Goal: Task Accomplishment & Management: Manage account settings

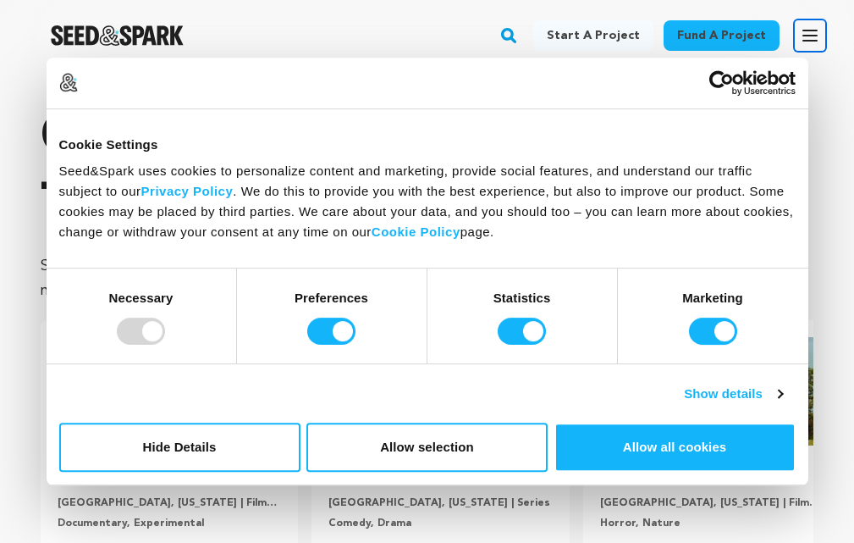
click at [812, 26] on icon "button" at bounding box center [810, 35] width 20 height 20
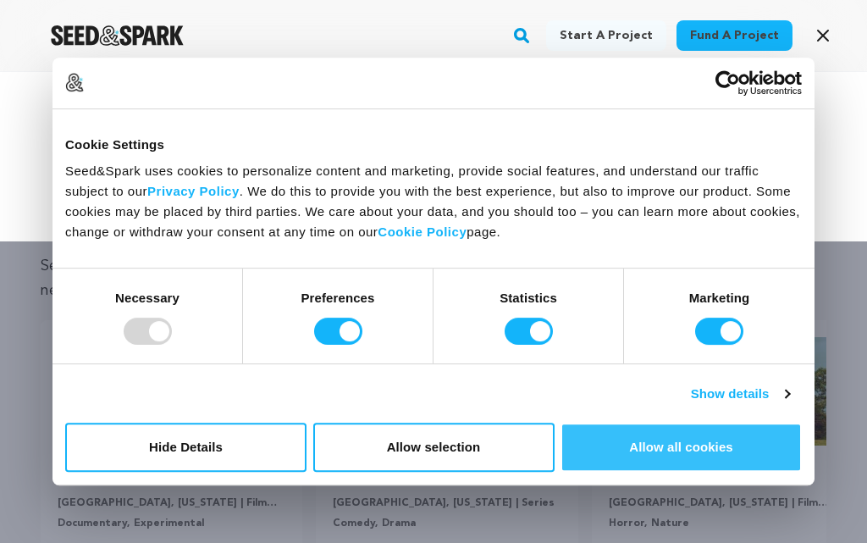
click at [617, 442] on button "Allow all cookies" at bounding box center [680, 446] width 241 height 49
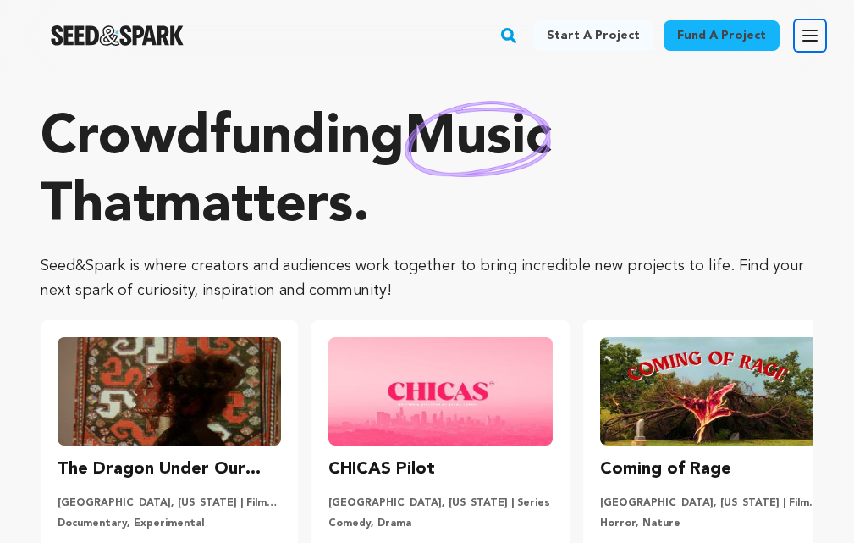
click at [794, 36] on button "Open main menu" at bounding box center [810, 36] width 34 height 34
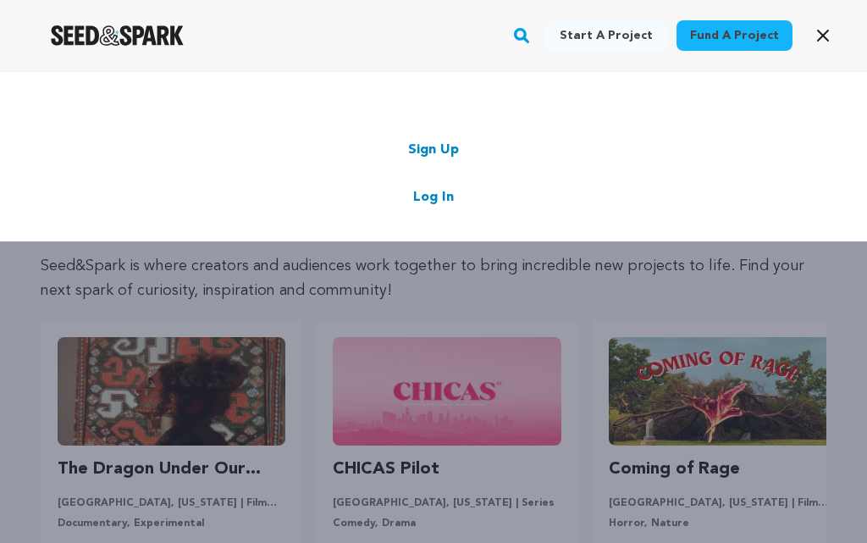
click at [427, 149] on link "Sign Up" at bounding box center [433, 150] width 51 height 20
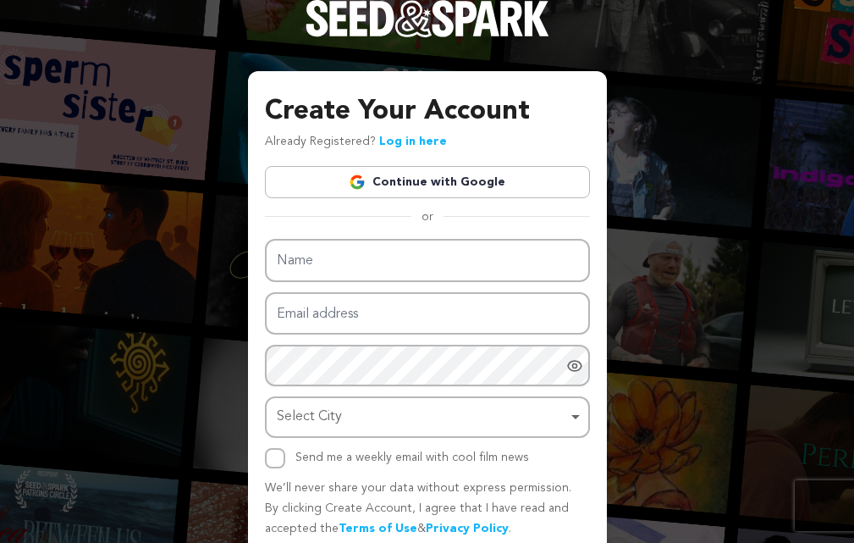
click at [505, 171] on link "Continue with Google" at bounding box center [427, 182] width 325 height 32
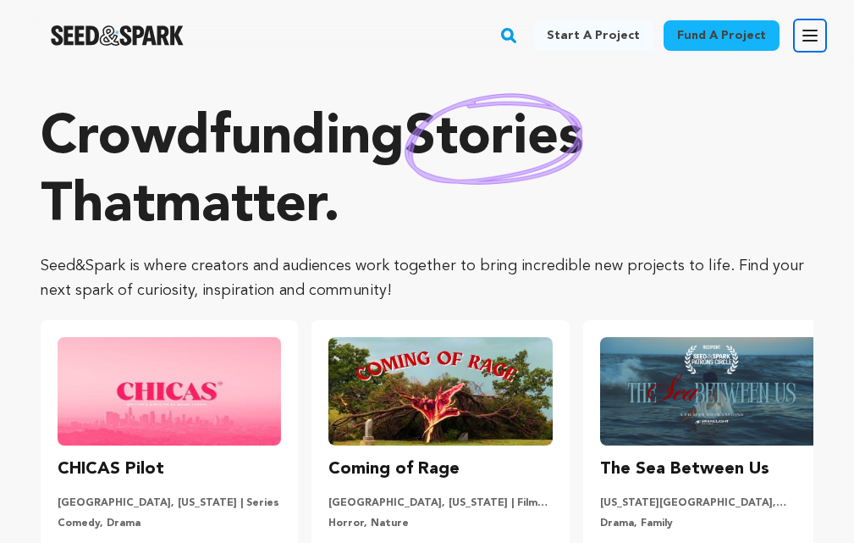
click at [794, 36] on button "Open main menu" at bounding box center [810, 36] width 34 height 34
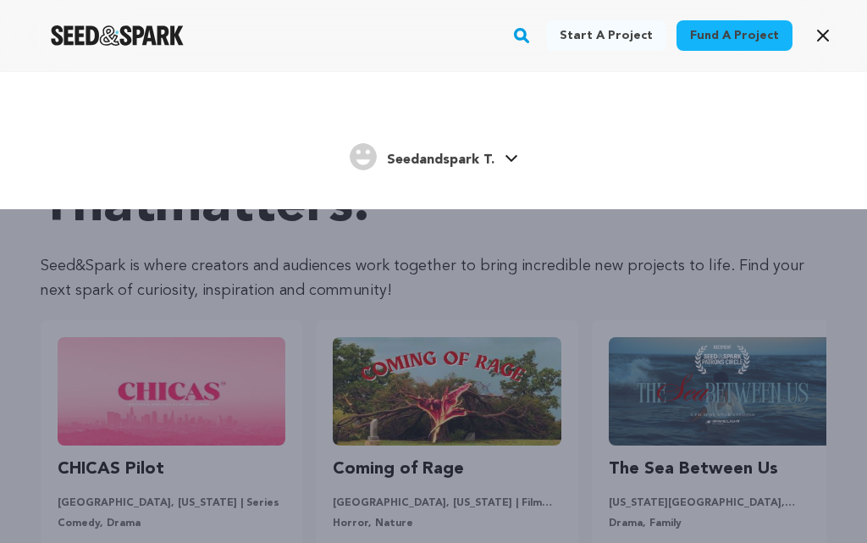
click at [526, 146] on div "Seedandspark T. Seedandspark T." at bounding box center [433, 158] width 765 height 36
click at [522, 148] on div "Seedandspark T. Seedandspark T." at bounding box center [433, 158] width 765 height 36
click at [517, 153] on div "Seedandspark T. Seedandspark T." at bounding box center [433, 158] width 765 height 36
click at [509, 157] on icon at bounding box center [511, 158] width 14 height 8
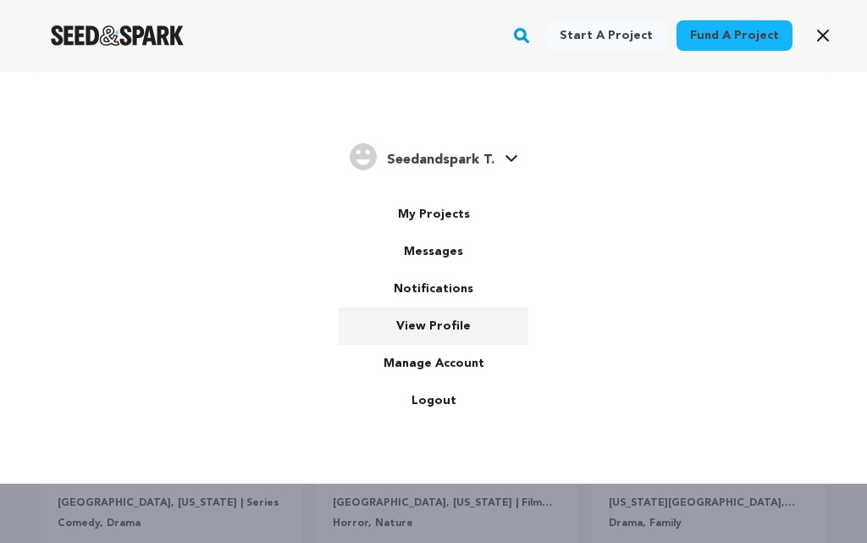
click at [440, 328] on link "View Profile" at bounding box center [434, 325] width 190 height 37
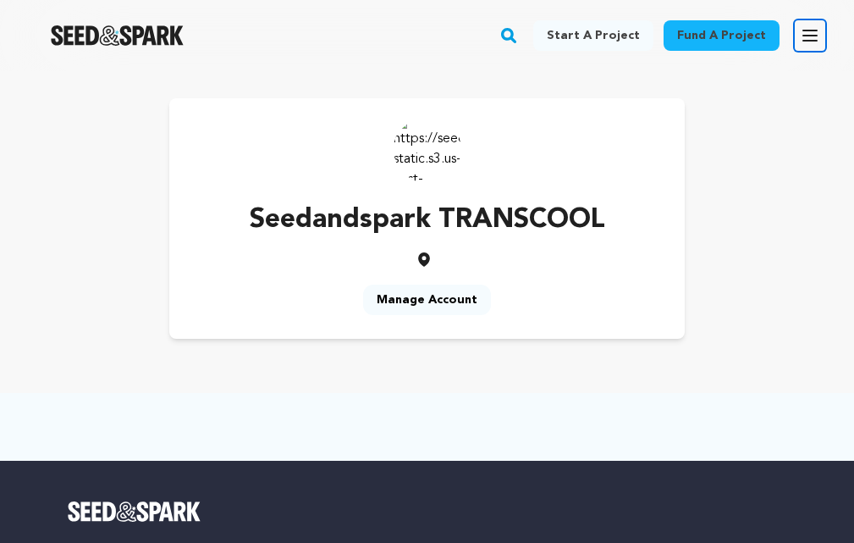
click at [807, 36] on icon "button" at bounding box center [810, 35] width 14 height 10
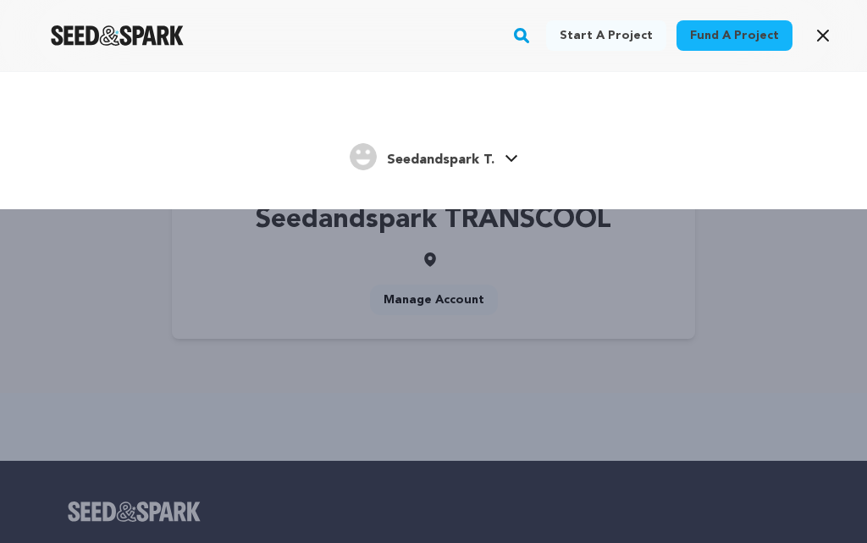
click at [510, 152] on link "Seedandspark T. Seedandspark T." at bounding box center [434, 155] width 168 height 30
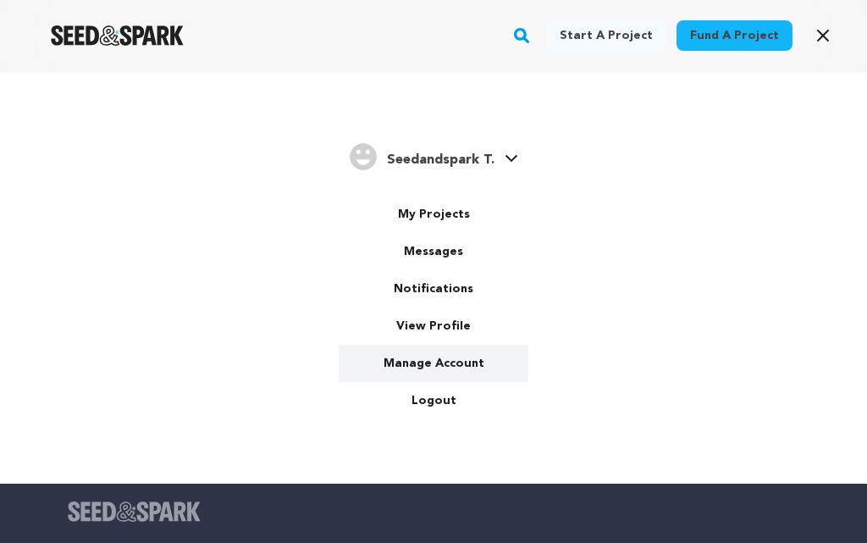
click at [440, 356] on link "Manage Account" at bounding box center [434, 362] width 190 height 37
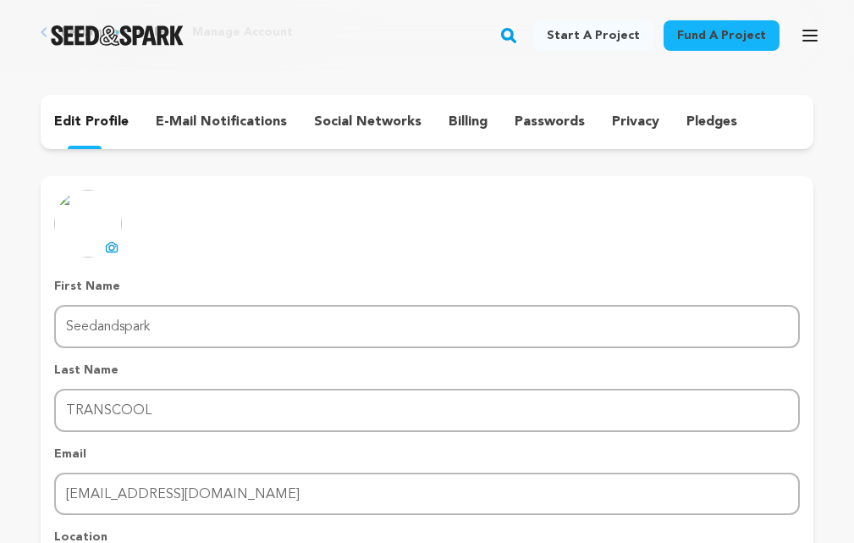
scroll to position [254, 0]
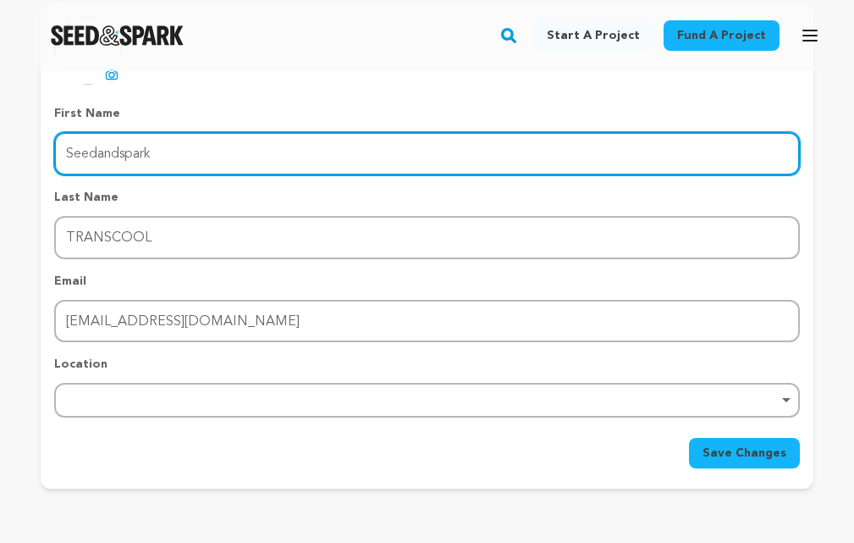
click at [156, 152] on input "Seedandspark" at bounding box center [427, 153] width 746 height 43
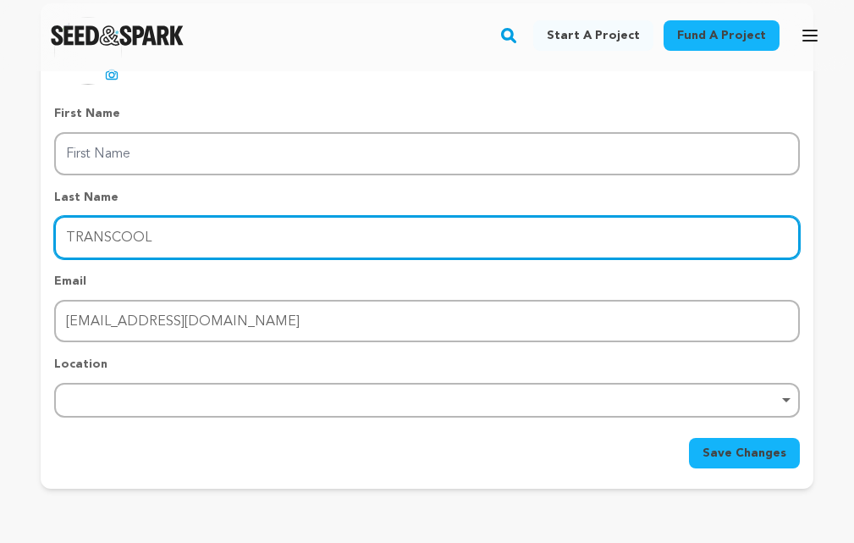
click at [163, 220] on input "TRANSCOOL" at bounding box center [427, 237] width 746 height 43
click at [162, 221] on input "TRANSCOOL" at bounding box center [427, 237] width 746 height 43
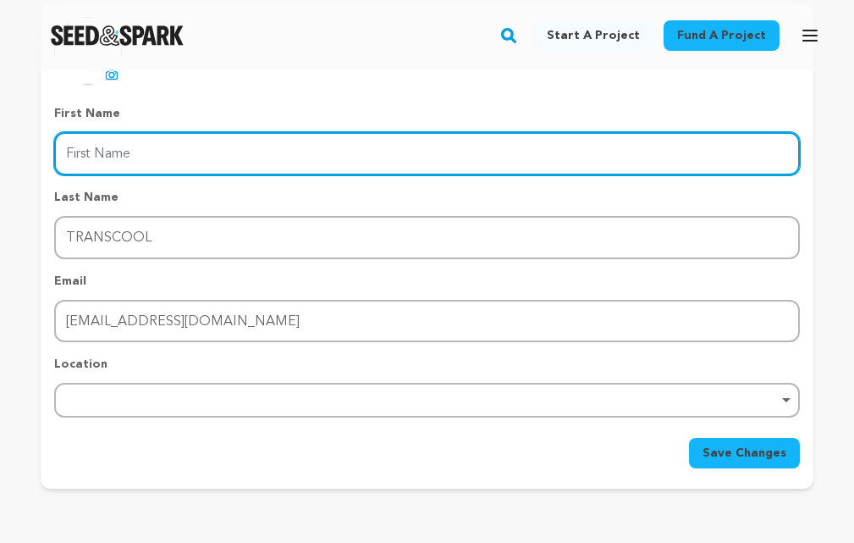
click at [174, 132] on input "First Name" at bounding box center [427, 153] width 746 height 43
paste input "TRANSCOOL"
type input "TRANSCOOL"
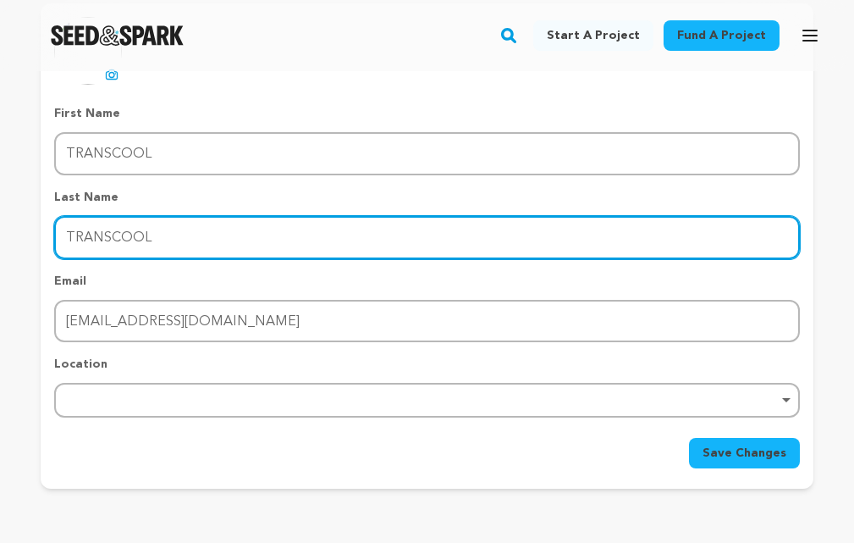
click at [146, 238] on input "TRANSCOOL" at bounding box center [427, 237] width 746 height 43
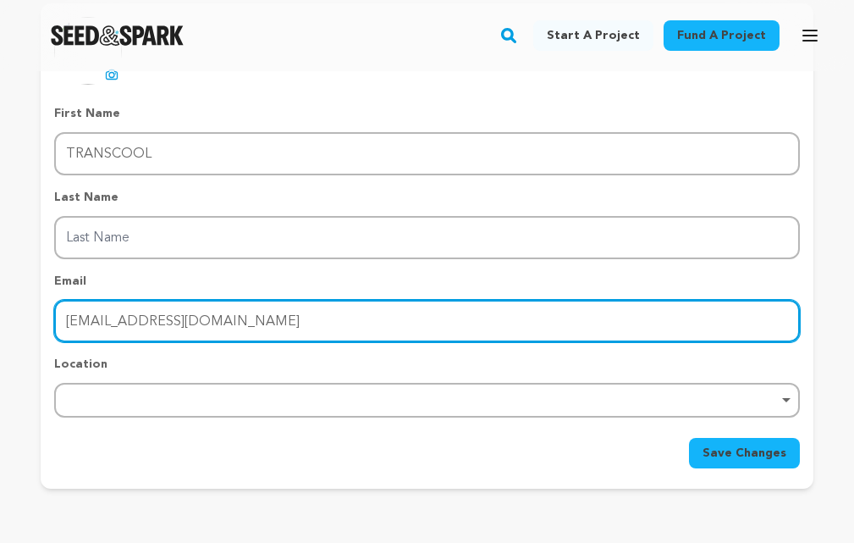
click at [258, 322] on input "transcool4@gmail.com" at bounding box center [427, 321] width 746 height 43
click at [204, 324] on input "transcool4@gmail.com" at bounding box center [427, 321] width 746 height 43
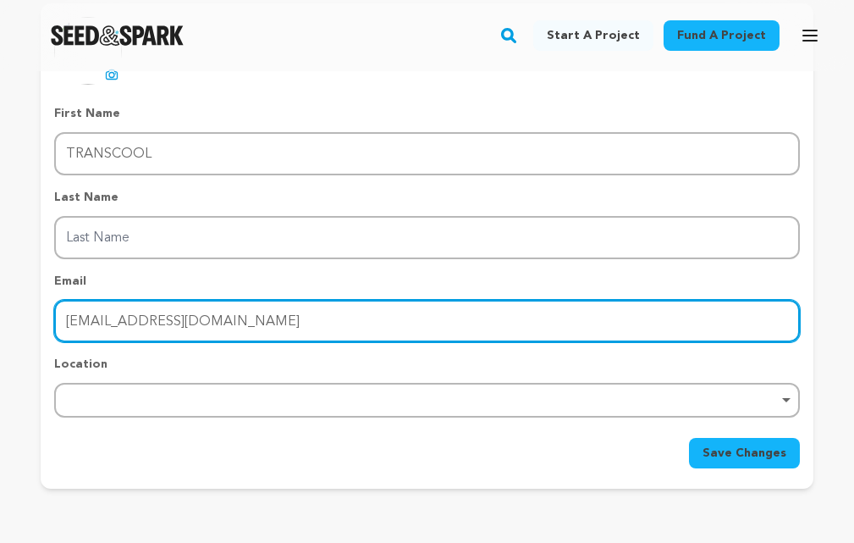
click at [204, 323] on input "transcool4@gmail.com" at bounding box center [427, 321] width 746 height 43
type input "sales@transcool.info"
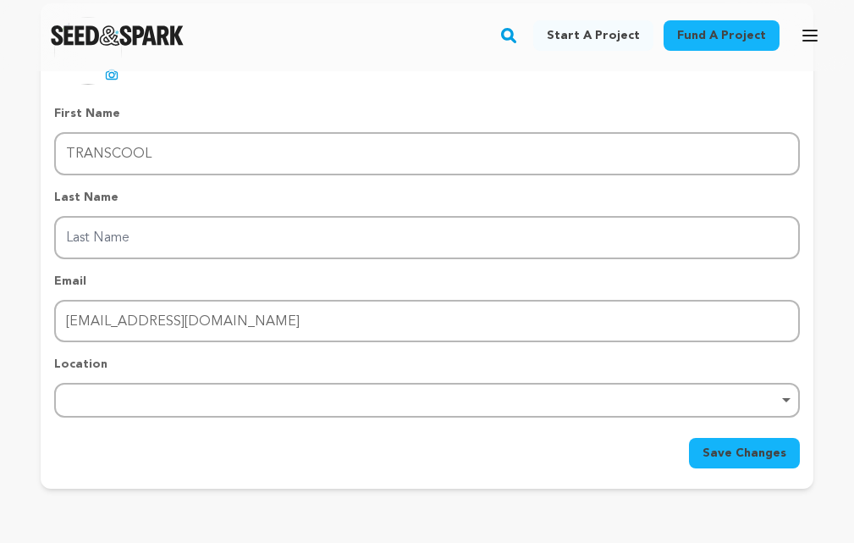
click at [167, 382] on div "Location Remove item" at bounding box center [427, 386] width 746 height 62
click at [163, 407] on div "Remove item" at bounding box center [427, 400] width 746 height 35
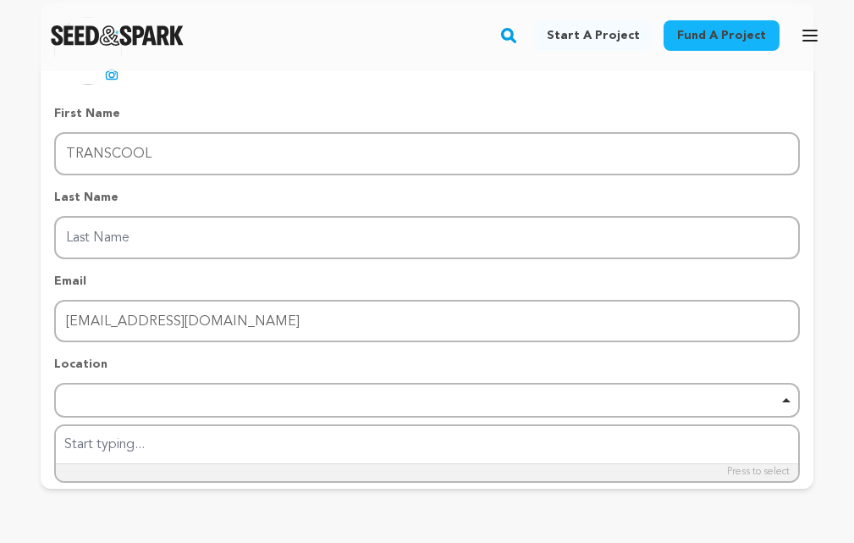
click at [151, 422] on form "First Name First Name TRANSCOOL Last Name Last Name Email Email sales@transcool…" at bounding box center [427, 286] width 746 height 363
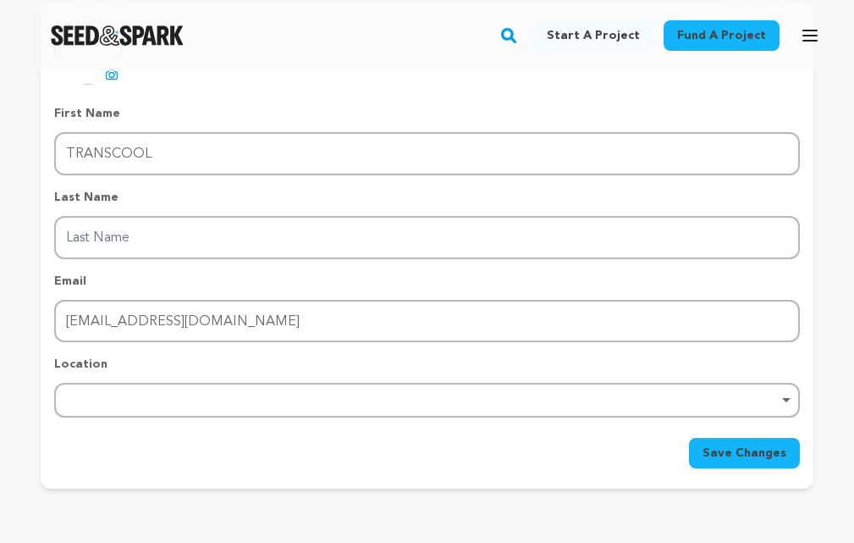
click at [158, 397] on div "Remove item" at bounding box center [427, 399] width 729 height 7
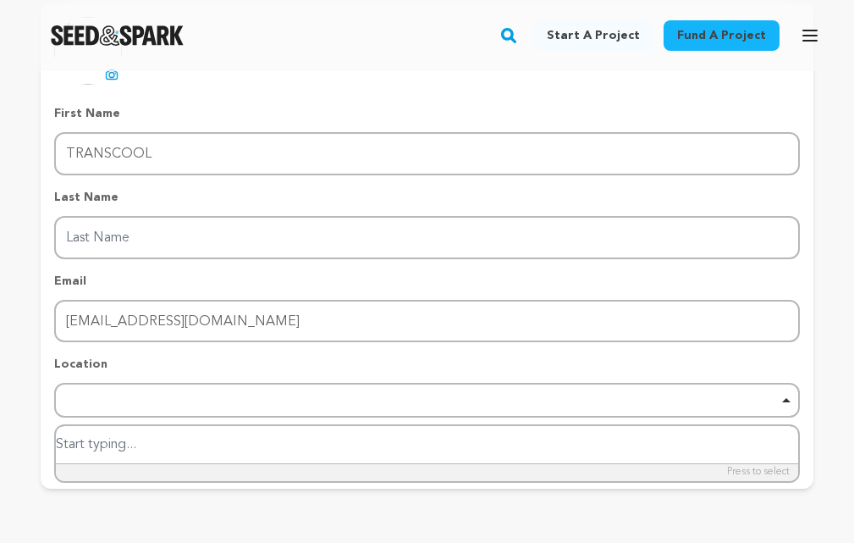
click at [132, 444] on input "search" at bounding box center [427, 445] width 742 height 38
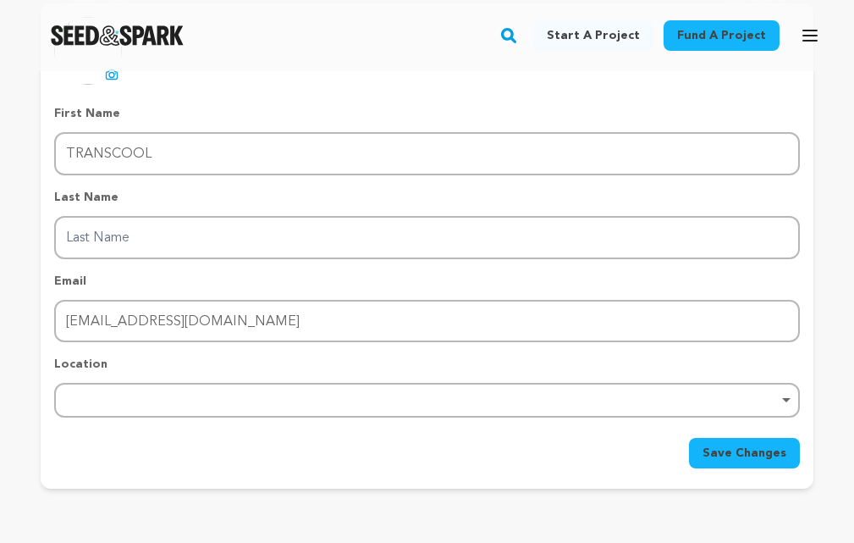
drag, startPoint x: 142, startPoint y: 367, endPoint x: 132, endPoint y: 383, distance: 18.3
click at [132, 383] on div "Location Remove item" at bounding box center [427, 386] width 746 height 62
click at [132, 383] on div "Remove item" at bounding box center [427, 400] width 746 height 35
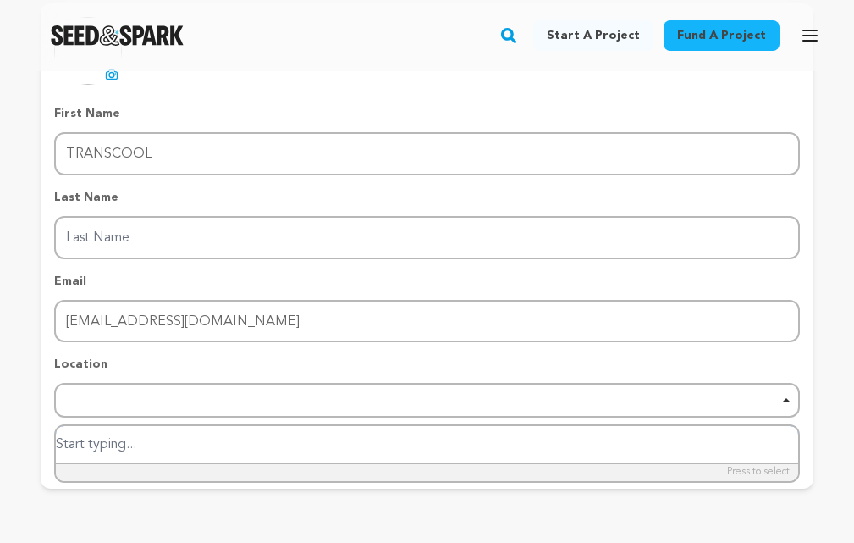
click at [113, 442] on input "search" at bounding box center [427, 445] width 742 height 38
paste input "Donegan Assistance Group Pty Ltd, PO Box 173, Kyneton, 3444, Victoria, Australia"
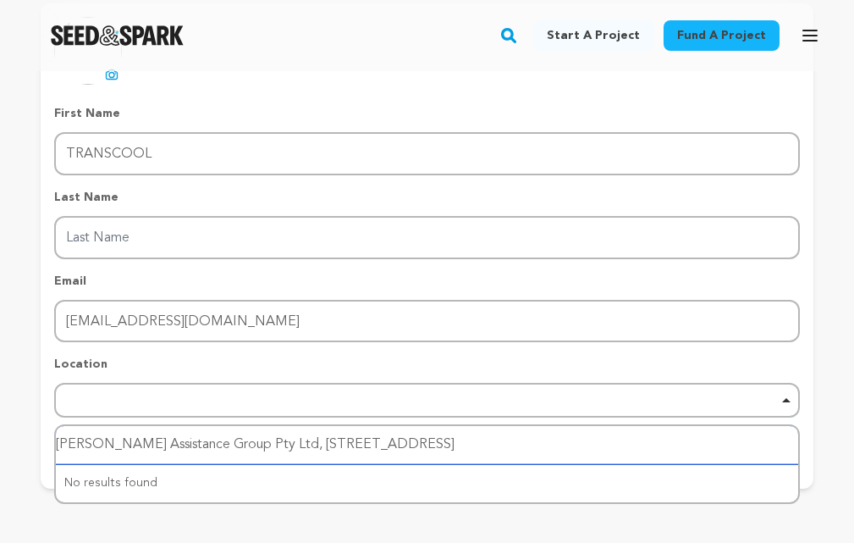
click at [785, 413] on div "Remove item" at bounding box center [427, 400] width 746 height 35
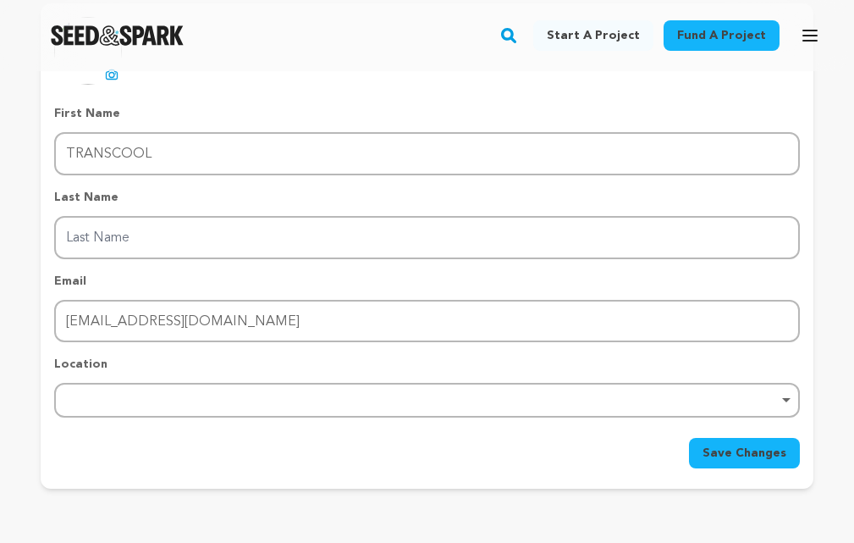
click at [785, 405] on div "Remove item" at bounding box center [427, 400] width 746 height 35
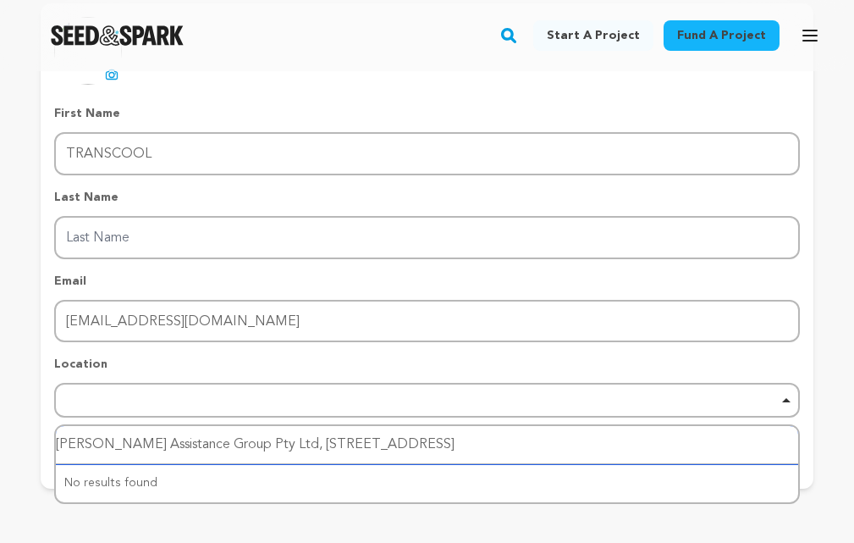
click at [296, 447] on input "Donegan Assistance Group Pty Ltd, PO Box 173, Kyneton, 3444, Victoria, Australia" at bounding box center [427, 445] width 742 height 38
drag, startPoint x: 500, startPoint y: 445, endPoint x: 0, endPoint y: 454, distance: 500.3
click at [6, 460] on div "Return to Profile Manage Account edit profile e-mail notifications social netwo…" at bounding box center [427, 173] width 854 height 712
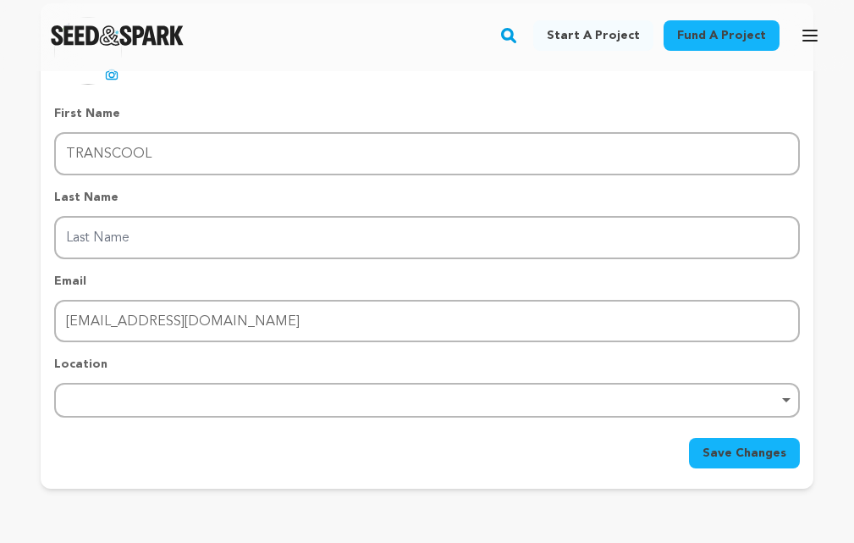
click at [195, 412] on div "Remove item" at bounding box center [427, 400] width 746 height 35
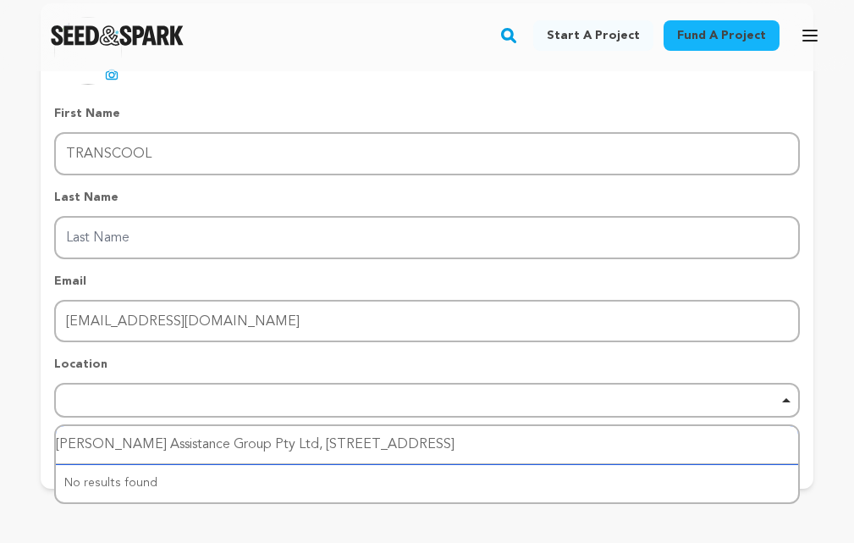
type input "[GEOGRAPHIC_DATA]"
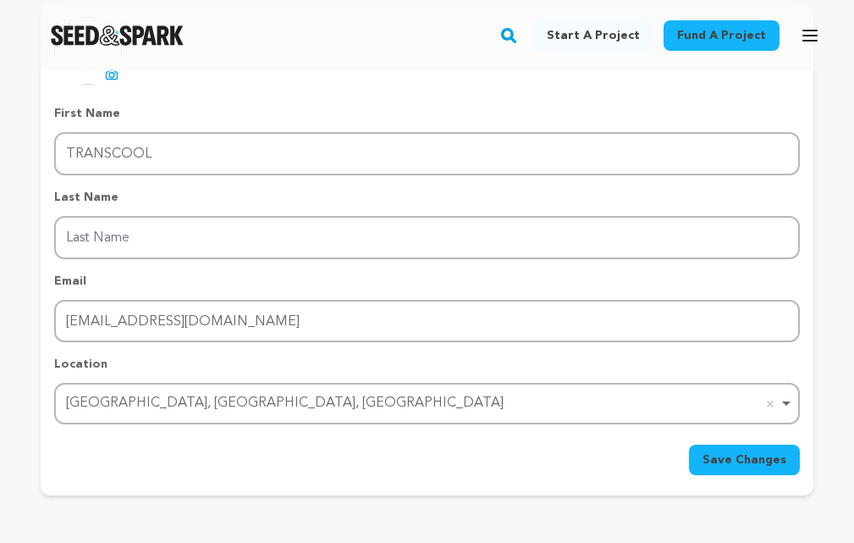
click at [262, 416] on div "Australia Landing, MS, USA Remove item" at bounding box center [427, 403] width 729 height 31
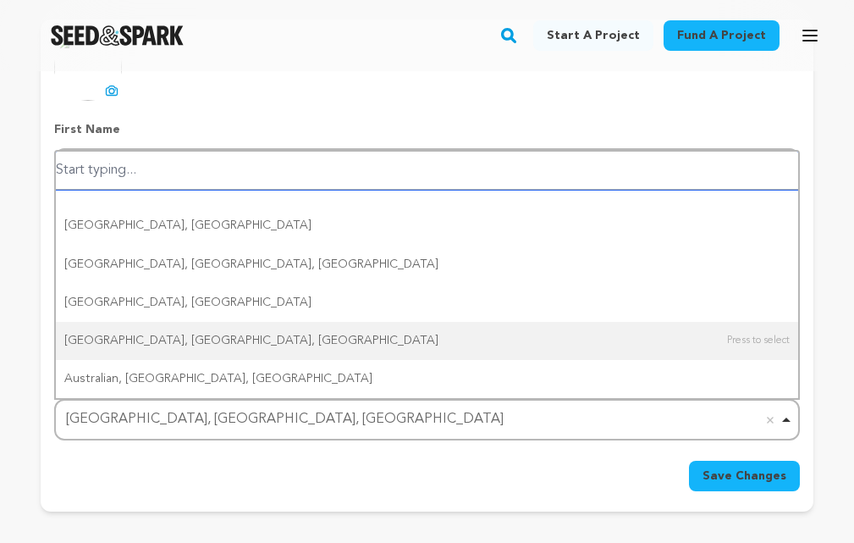
scroll to position [169, 0]
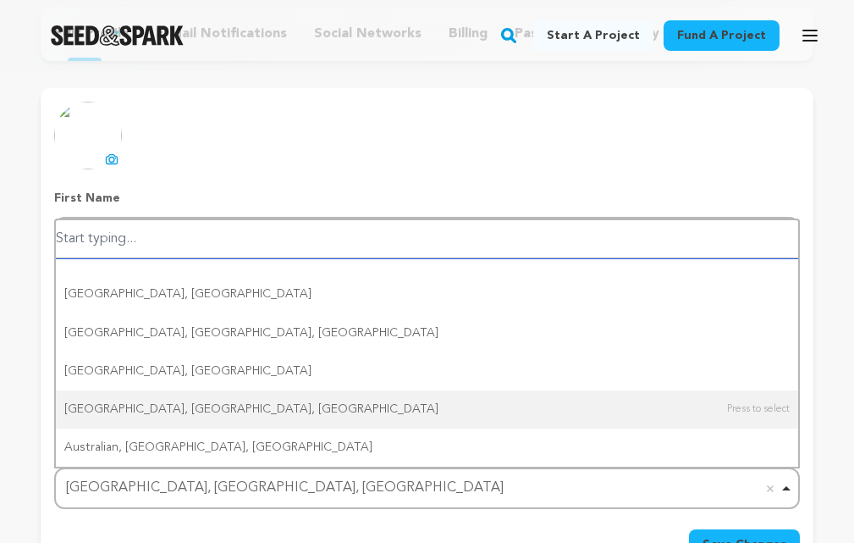
click at [208, 251] on input "search" at bounding box center [427, 239] width 742 height 38
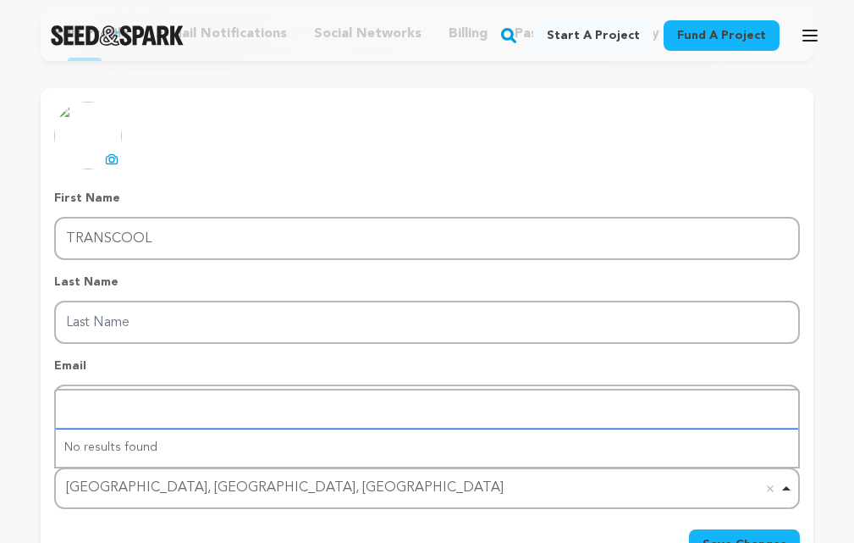
click at [262, 480] on div "Australia Landing, MS, USA Remove item" at bounding box center [422, 488] width 712 height 25
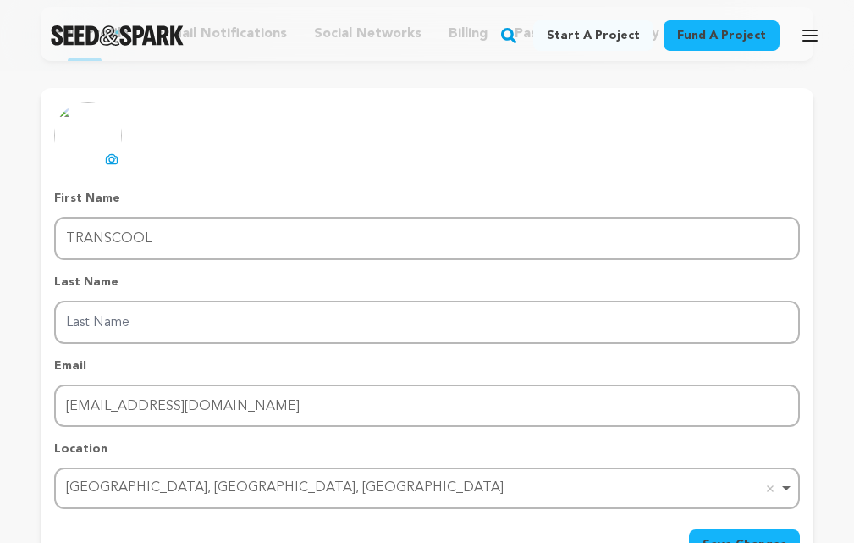
click at [207, 480] on div "Australia Landing, MS, USA Remove item" at bounding box center [422, 488] width 712 height 25
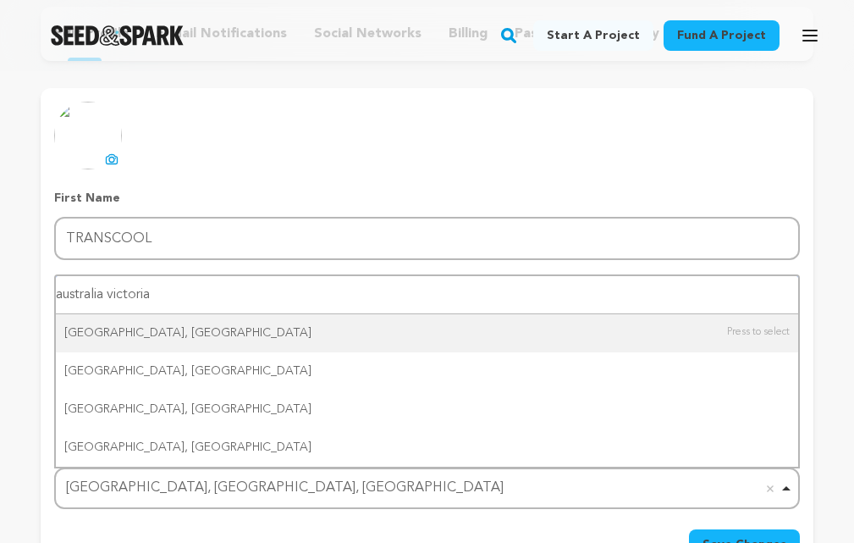
drag, startPoint x: 182, startPoint y: 308, endPoint x: 109, endPoint y: 300, distance: 73.2
click at [109, 300] on input "australia victoria" at bounding box center [427, 295] width 742 height 38
type input "australia"
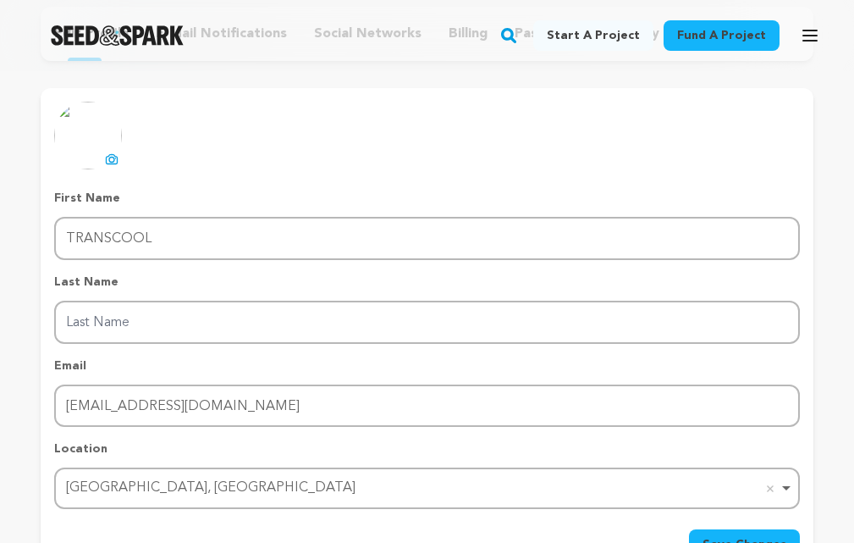
scroll to position [423, 0]
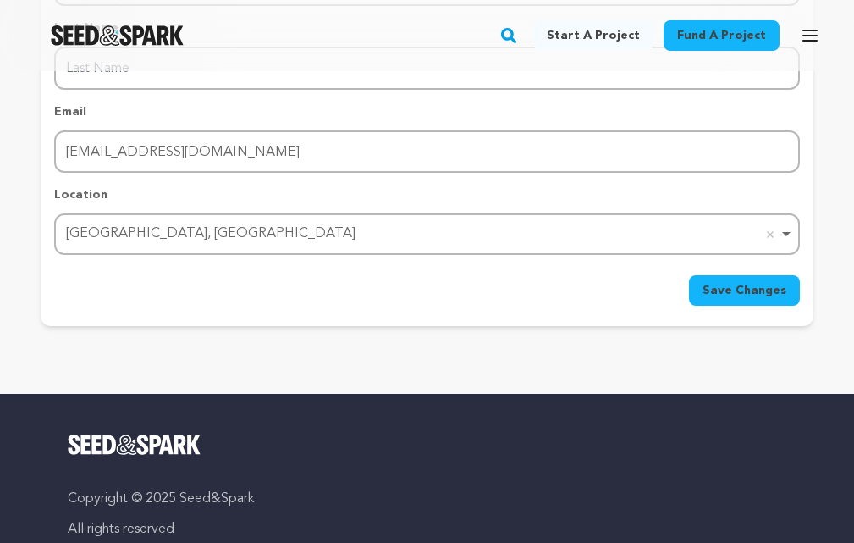
click at [765, 284] on span "Save Changes" at bounding box center [744, 290] width 84 height 17
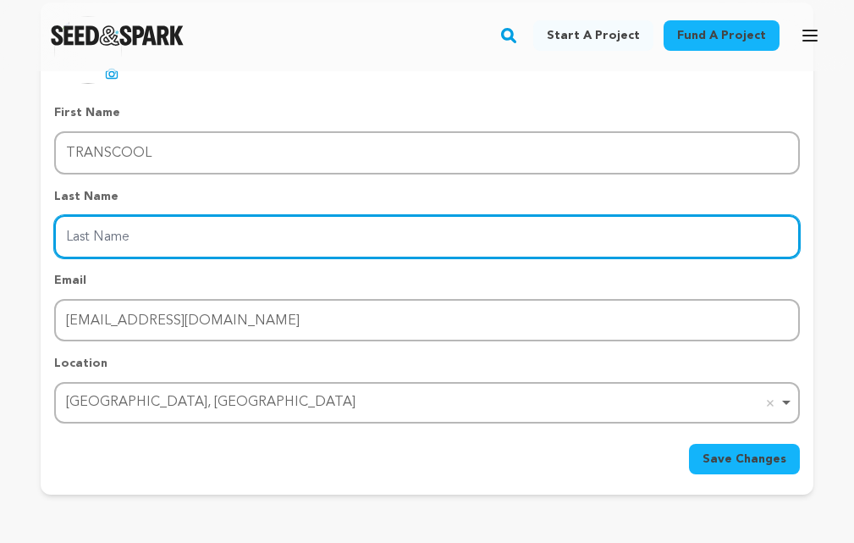
scroll to position [254, 0]
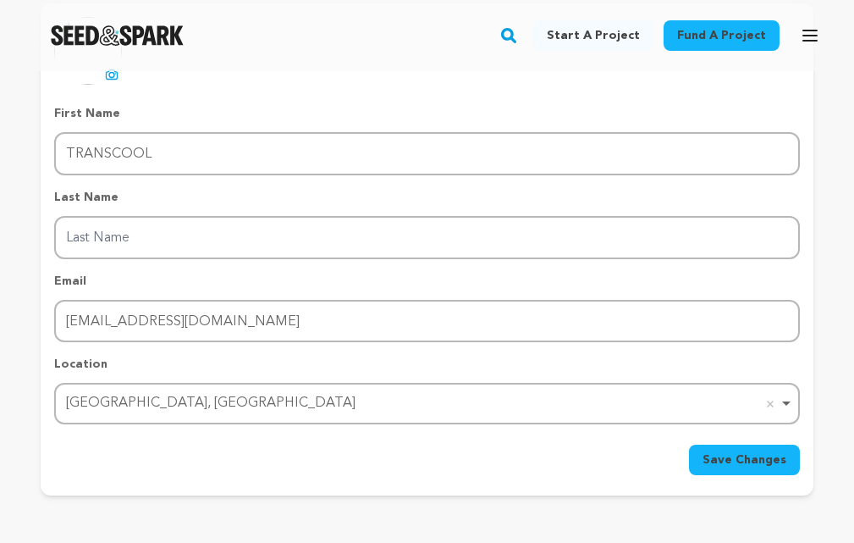
click at [259, 259] on div "First Name First Name TRANSCOOL Last Name Last Name Email Email sales@transcool…" at bounding box center [427, 264] width 746 height 319
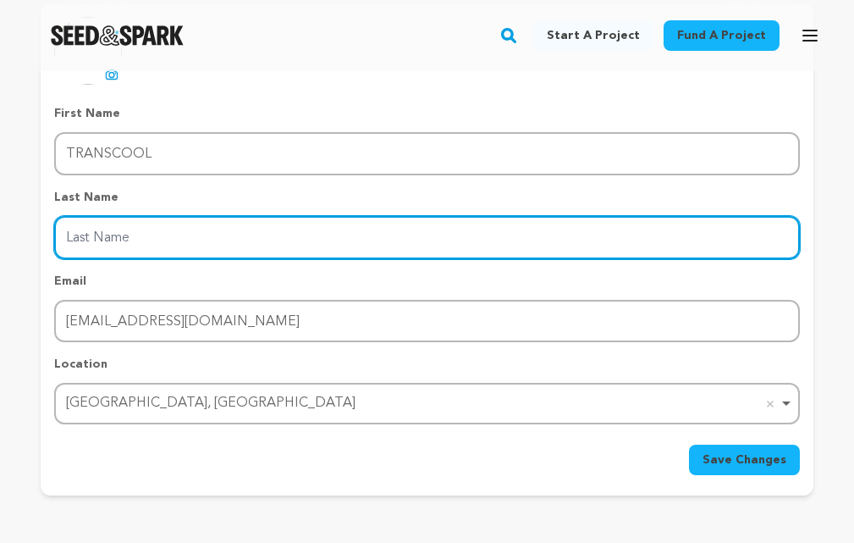
click at [257, 248] on input "Last Name" at bounding box center [427, 237] width 746 height 43
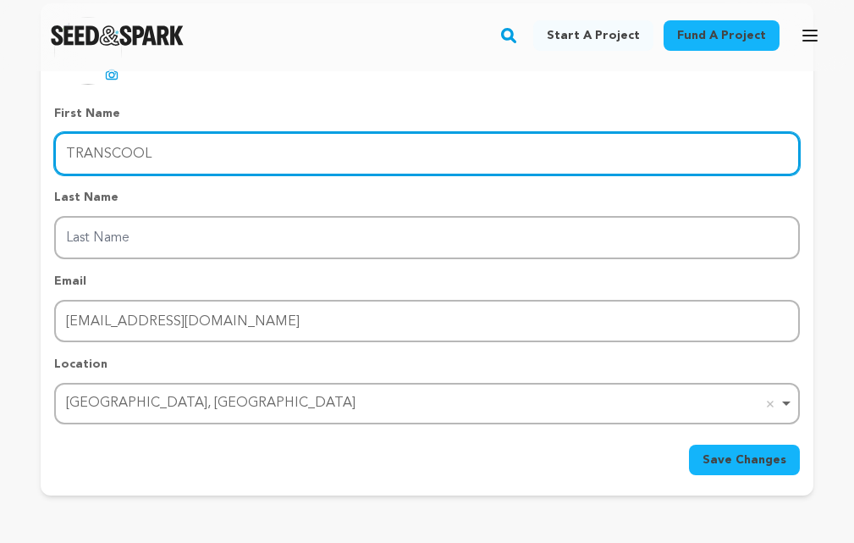
click at [151, 150] on input "TRANSCOOL" at bounding box center [427, 153] width 746 height 43
type input "TRANS"
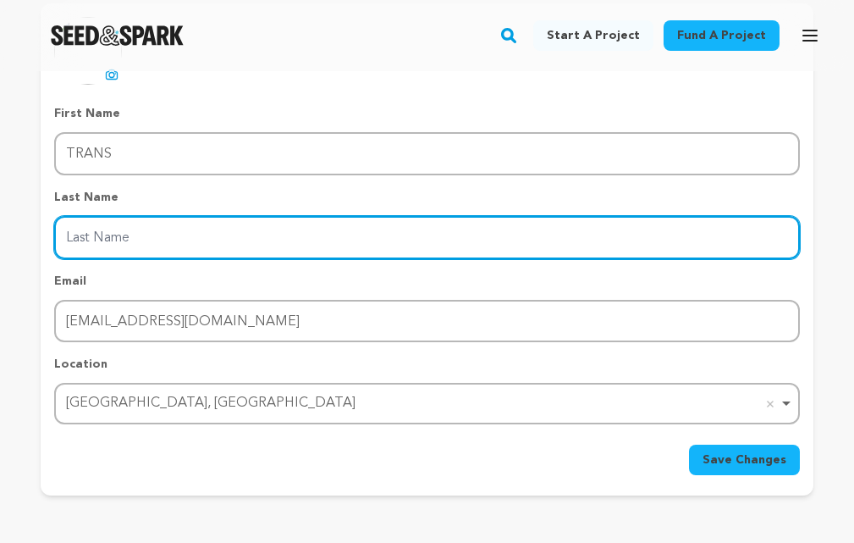
click at [114, 242] on input "Last Name" at bounding box center [427, 237] width 746 height 43
type input "COOL"
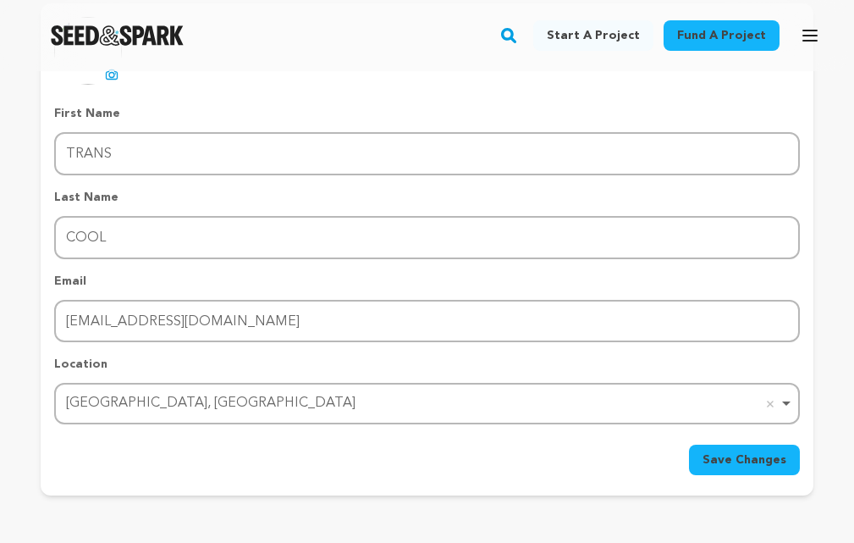
click at [746, 461] on span "Save Changes" at bounding box center [744, 459] width 84 height 17
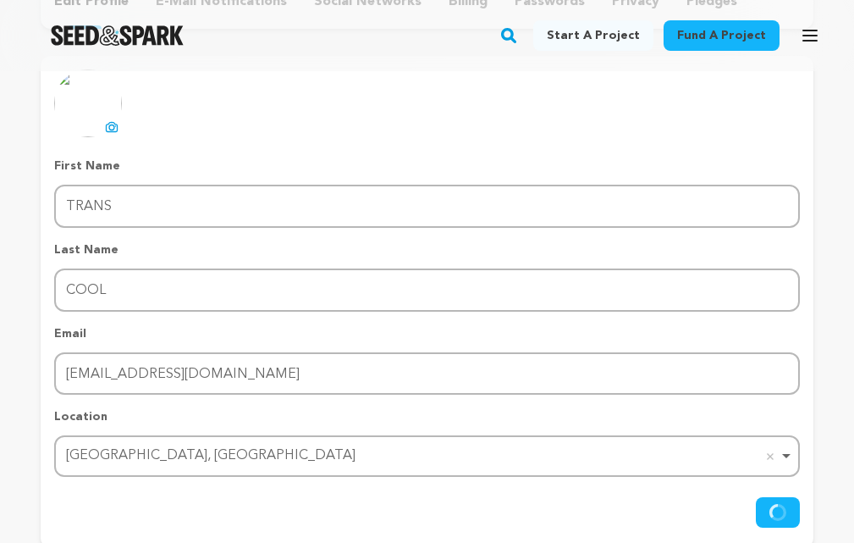
scroll to position [85, 0]
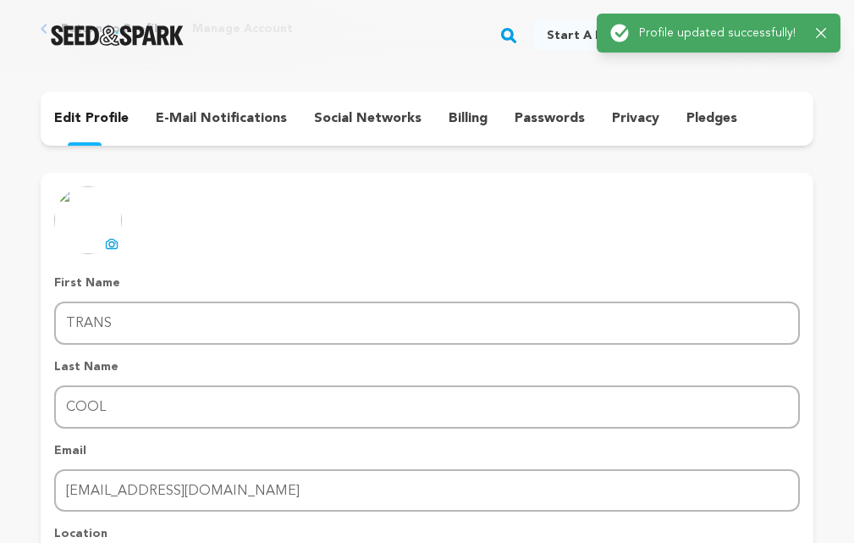
click at [107, 240] on icon at bounding box center [112, 244] width 14 height 14
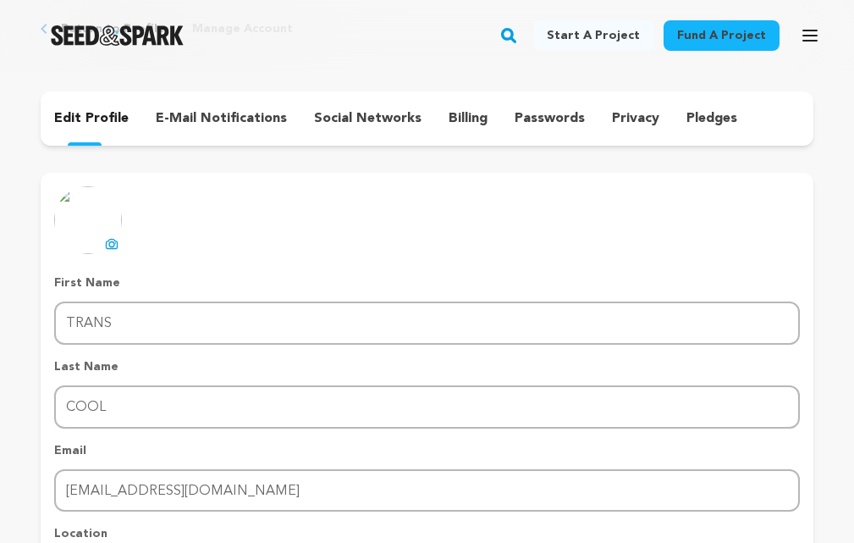
click at [122, 241] on div "uploading spinner upload profile image First Name First Name TRANS Last Name La…" at bounding box center [427, 415] width 746 height 458
click at [108, 239] on icon at bounding box center [112, 244] width 14 height 14
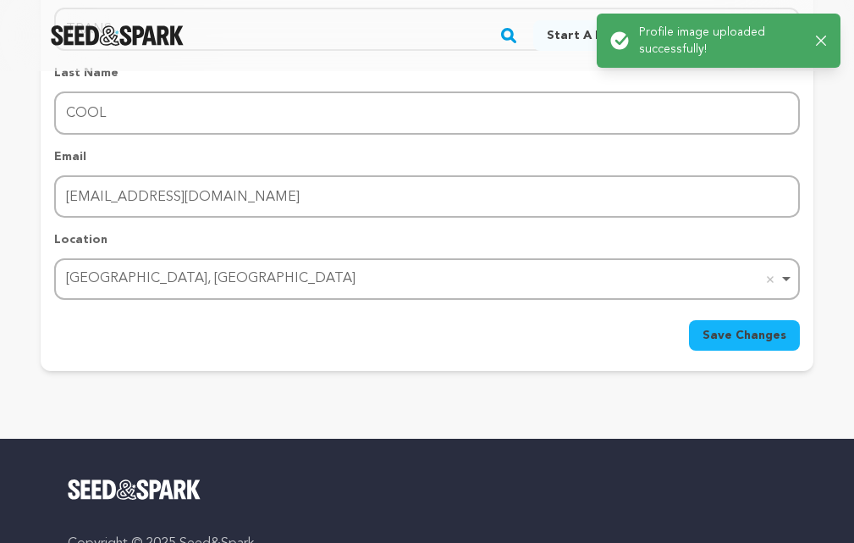
scroll to position [508, 0]
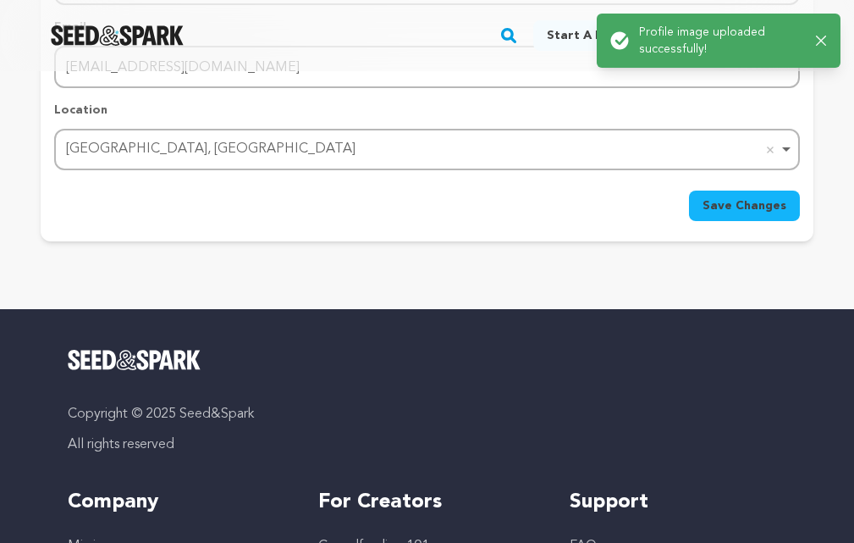
click at [746, 207] on span "Save Changes" at bounding box center [744, 205] width 84 height 17
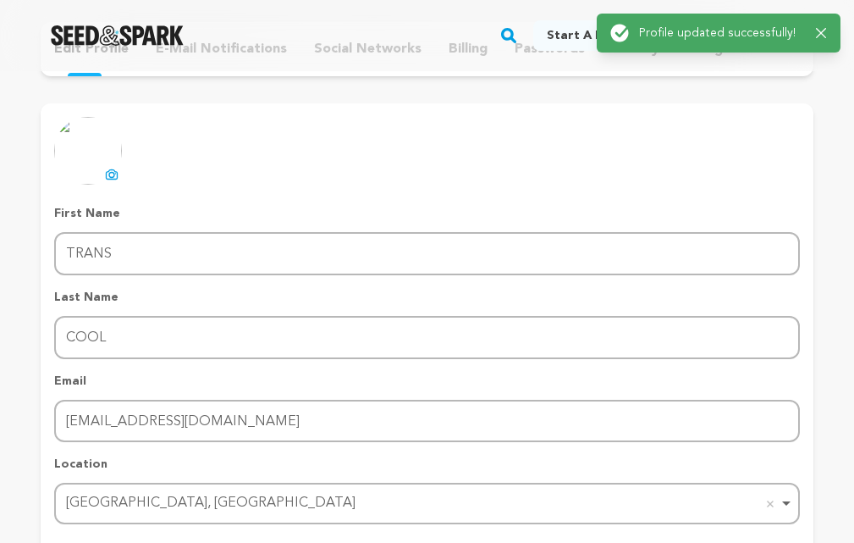
scroll to position [0, 0]
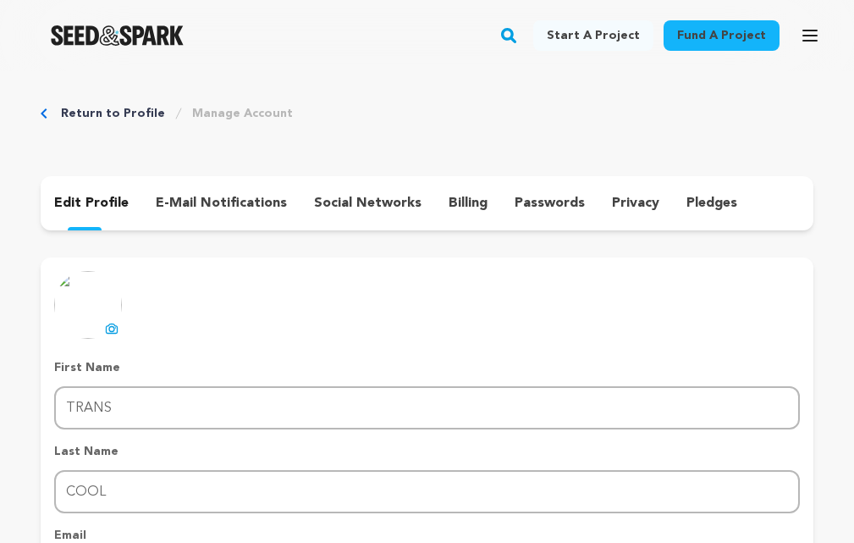
click at [231, 207] on p "e-mail notifications" at bounding box center [221, 203] width 131 height 20
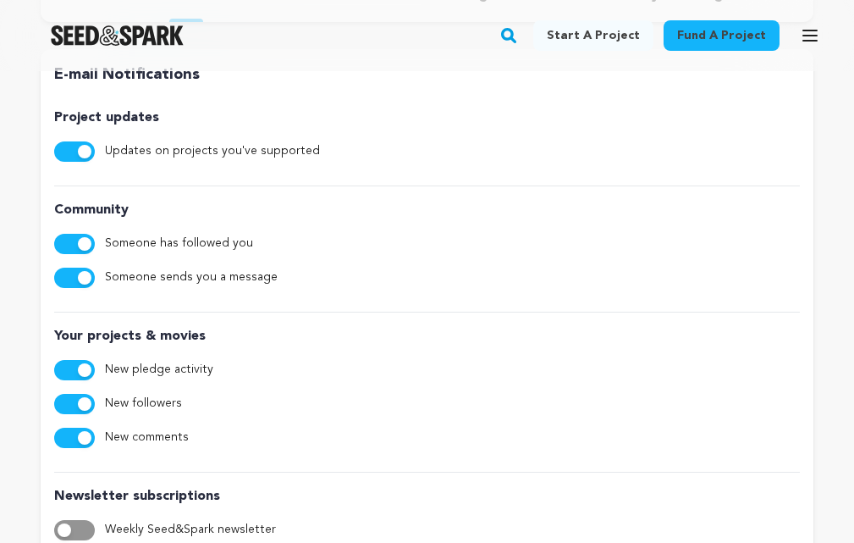
scroll to position [85, 0]
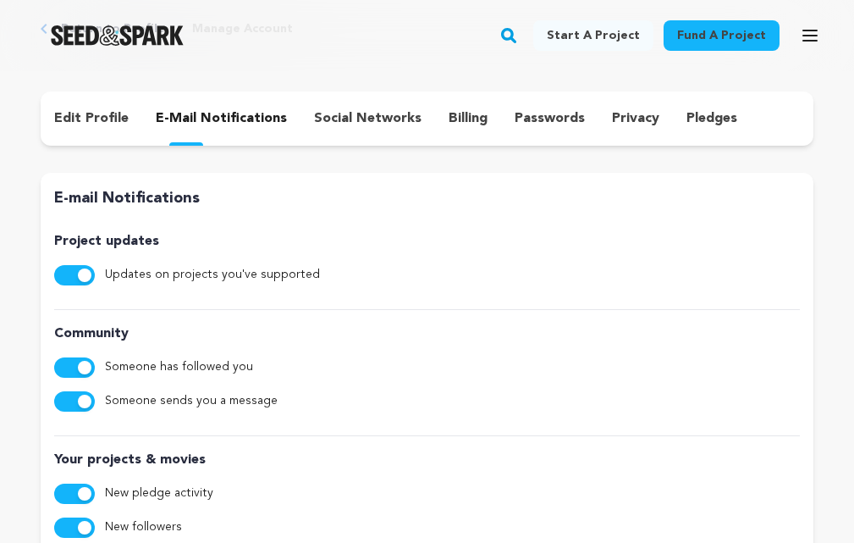
click at [345, 123] on p "social networks" at bounding box center [367, 118] width 107 height 20
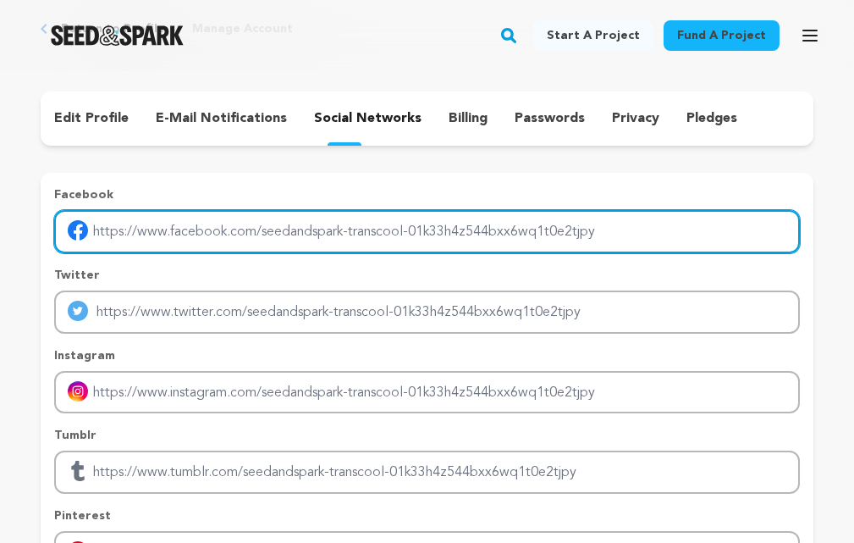
drag, startPoint x: 246, startPoint y: 229, endPoint x: 143, endPoint y: 8, distance: 243.8
click at [246, 229] on input "Enter facebook profile link" at bounding box center [427, 231] width 746 height 43
paste input "https://www.facebook.com/transcool.info/"
type input "https://www.facebook.com/transcool.info/"
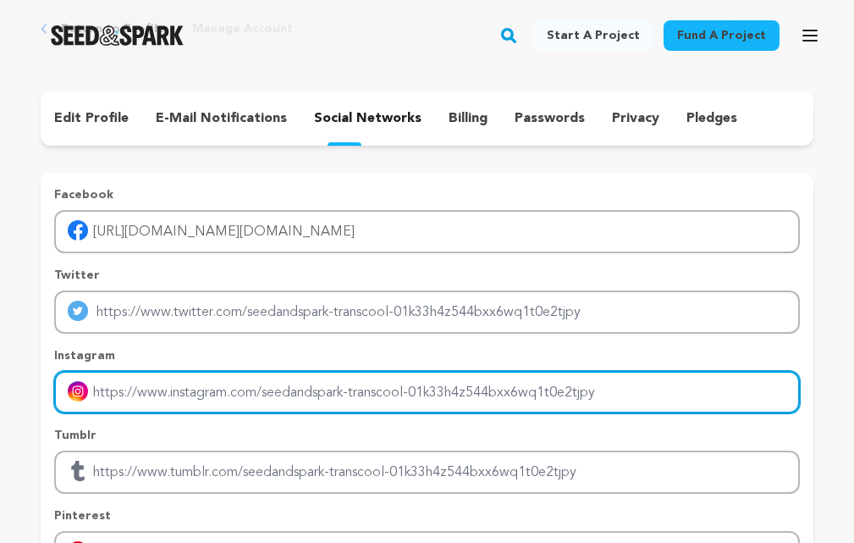
click at [184, 371] on input "Enter instagram handle link" at bounding box center [427, 392] width 746 height 43
paste input "https://www.instagram.com/transcool_12v_aircoolers/"
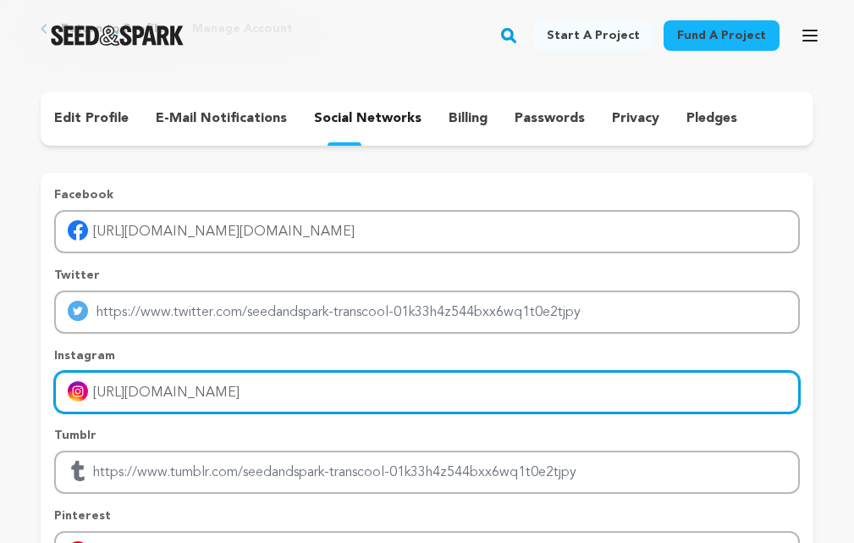
type input "https://www.instagram.com/transcool_12v_aircoolers/"
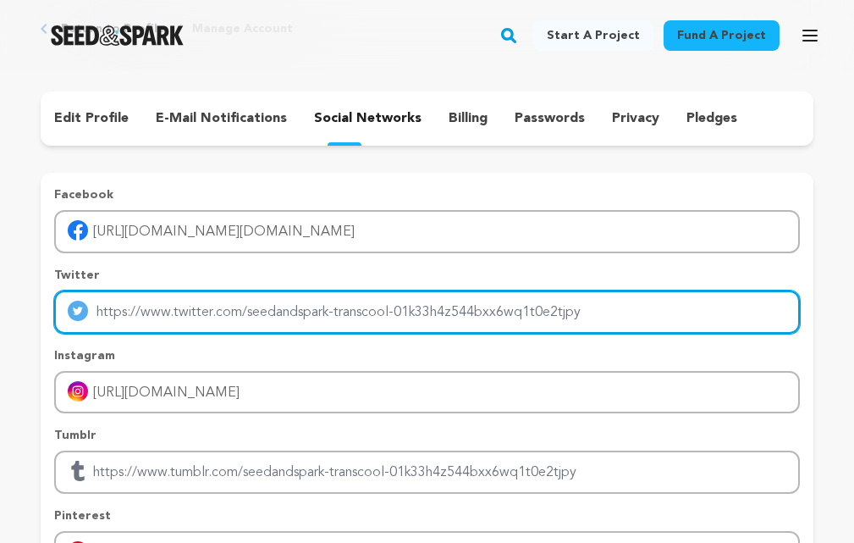
click at [238, 315] on input "Enter twitter profile link" at bounding box center [427, 311] width 746 height 43
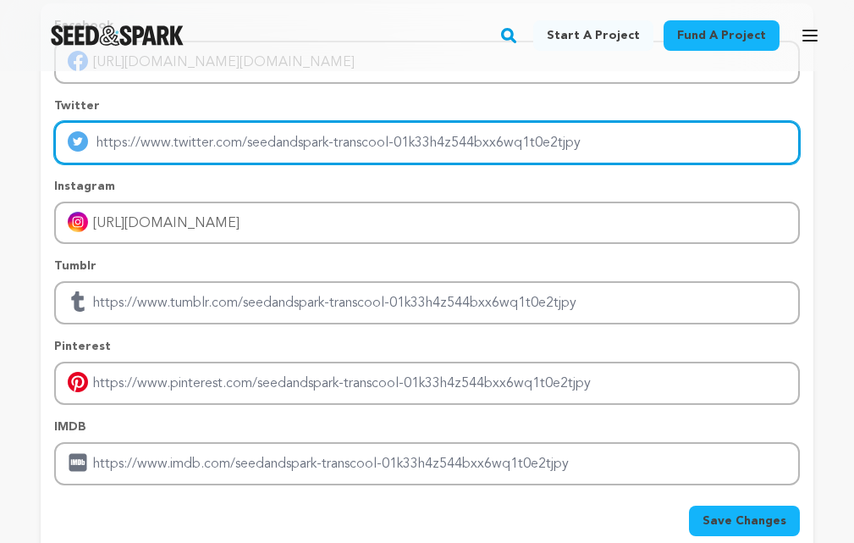
scroll to position [339, 0]
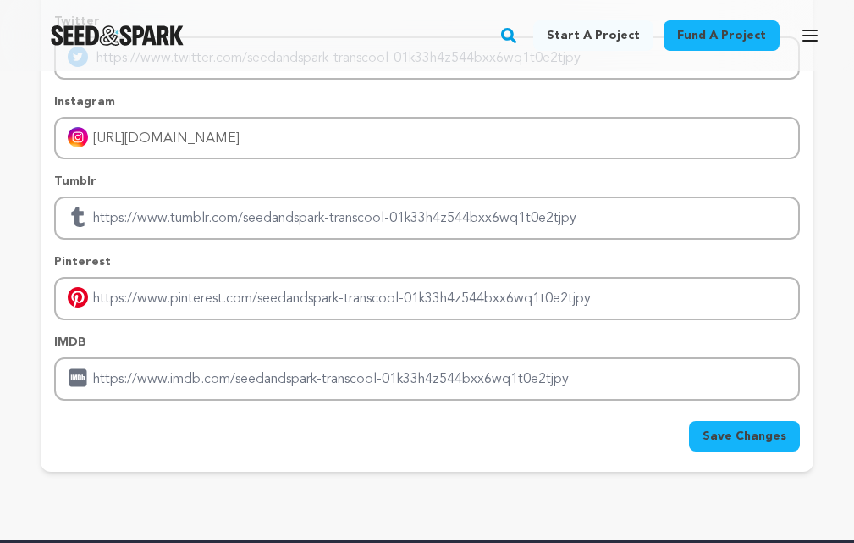
click at [726, 438] on span "Save Changes" at bounding box center [744, 435] width 84 height 17
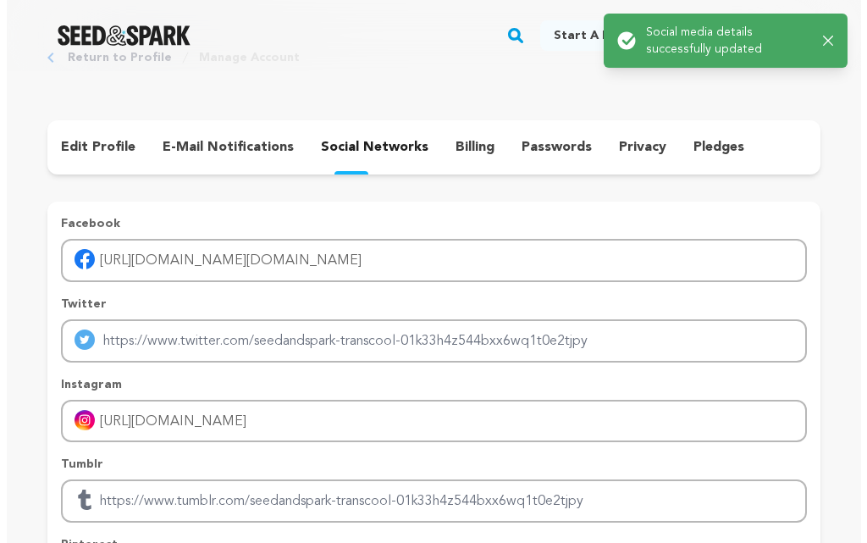
scroll to position [0, 0]
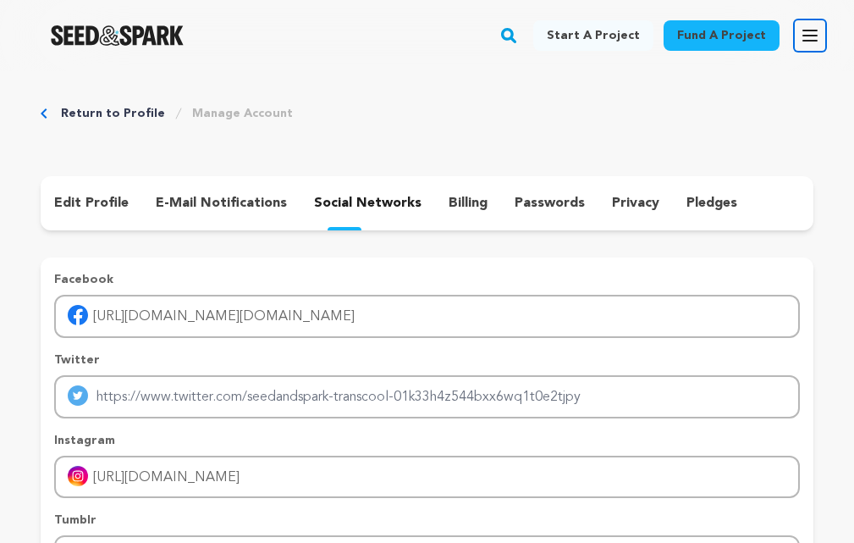
click at [800, 34] on icon "button" at bounding box center [810, 35] width 20 height 20
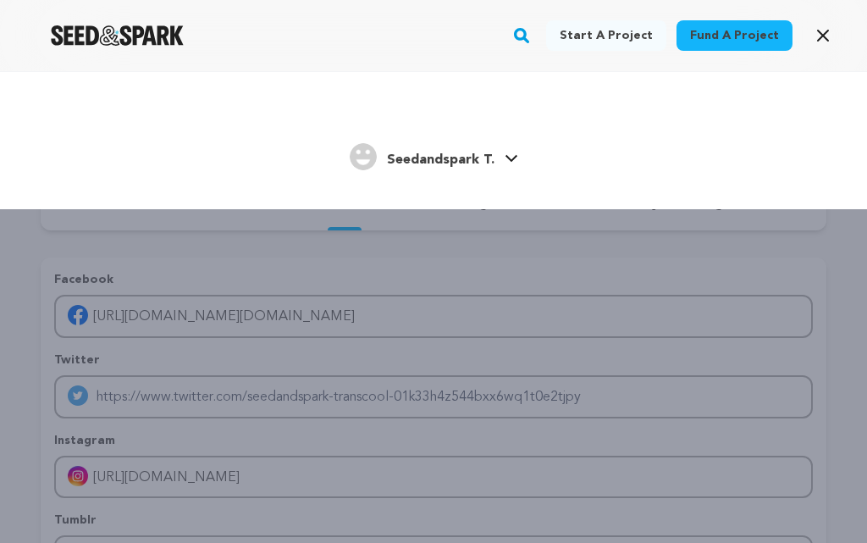
click at [508, 153] on link "Seedandspark T. Seedandspark T." at bounding box center [434, 155] width 168 height 30
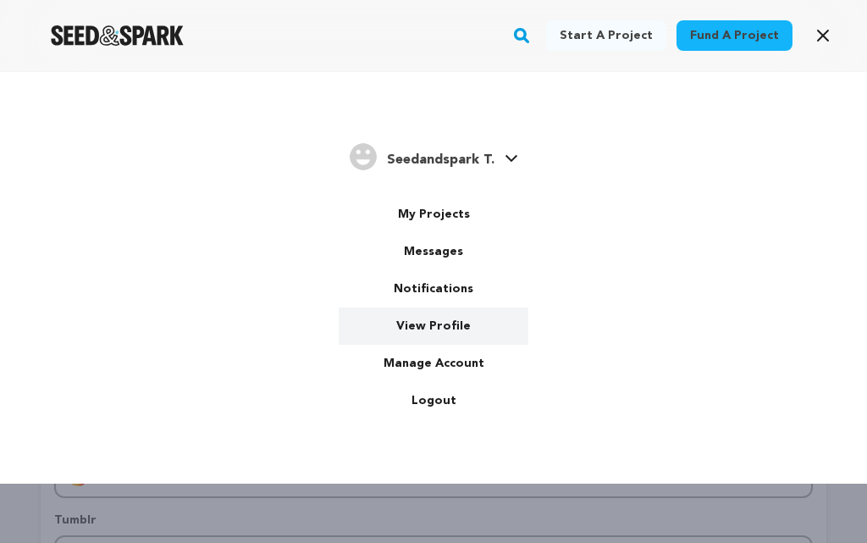
click at [441, 324] on link "View Profile" at bounding box center [434, 325] width 190 height 37
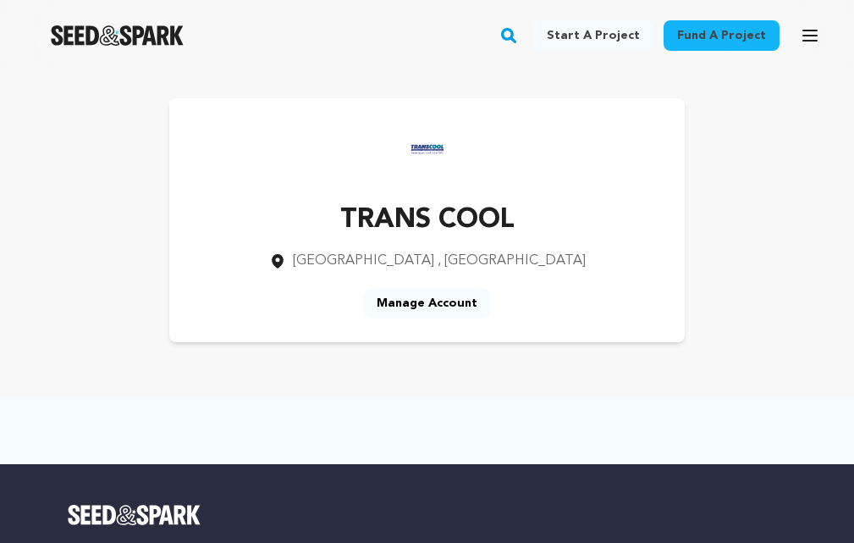
click at [427, 144] on img at bounding box center [428, 149] width 68 height 68
click at [436, 222] on p "TRANS COOL" at bounding box center [427, 220] width 317 height 41
click at [494, 163] on div "TRANS COOL [GEOGRAPHIC_DATA] , [GEOGRAPHIC_DATA] Manage Account" at bounding box center [426, 220] width 515 height 244
